Goal: Task Accomplishment & Management: Use online tool/utility

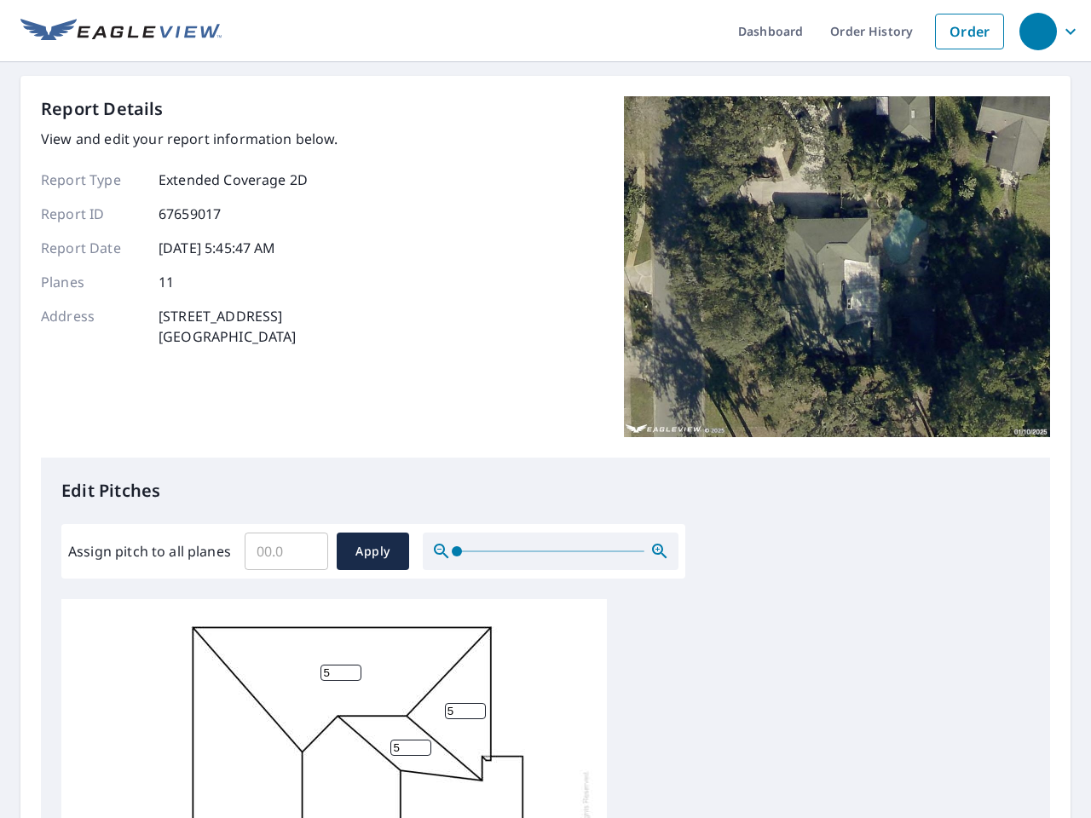
click at [546, 409] on div "Report Details View and edit your report information below. Report Type Extende…" at bounding box center [545, 277] width 1009 height 362
click at [1038, 31] on div "button" at bounding box center [1039, 32] width 38 height 38
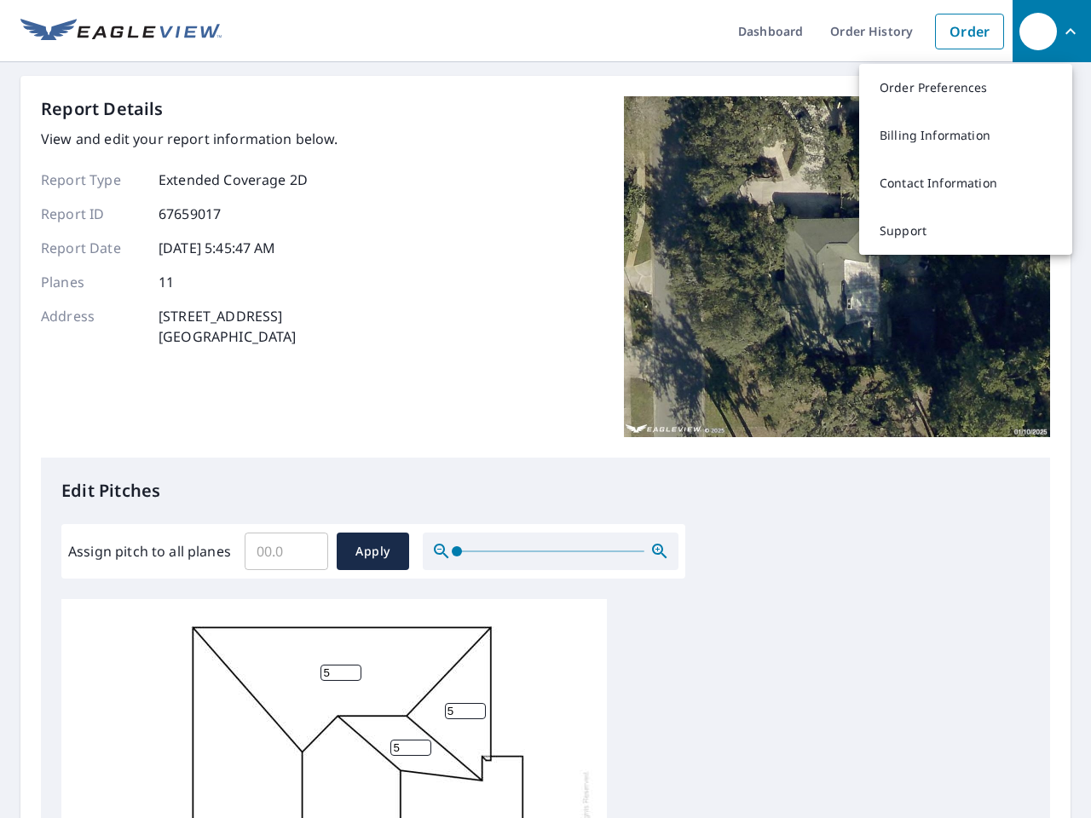
click at [286, 552] on input "Assign pitch to all planes" at bounding box center [287, 552] width 84 height 48
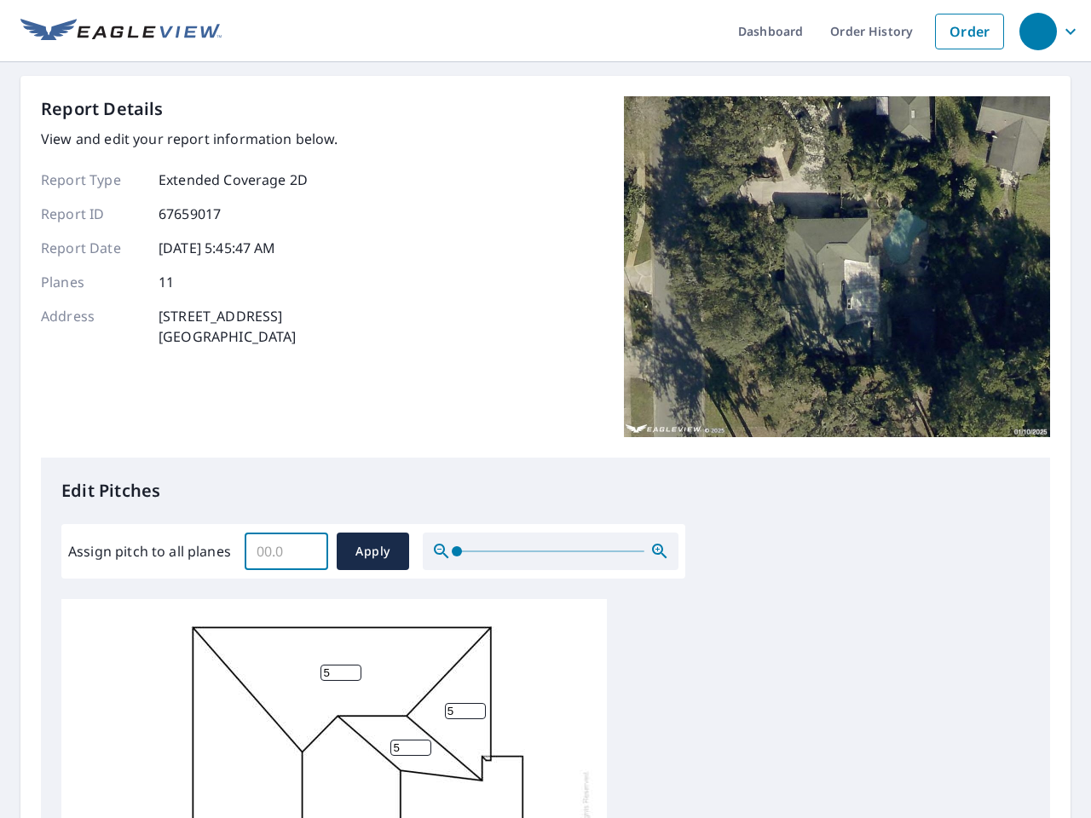
click at [373, 552] on span "Apply" at bounding box center [372, 551] width 45 height 21
click at [660, 552] on icon "button" at bounding box center [660, 551] width 20 height 20
